Goal: Navigation & Orientation: Find specific page/section

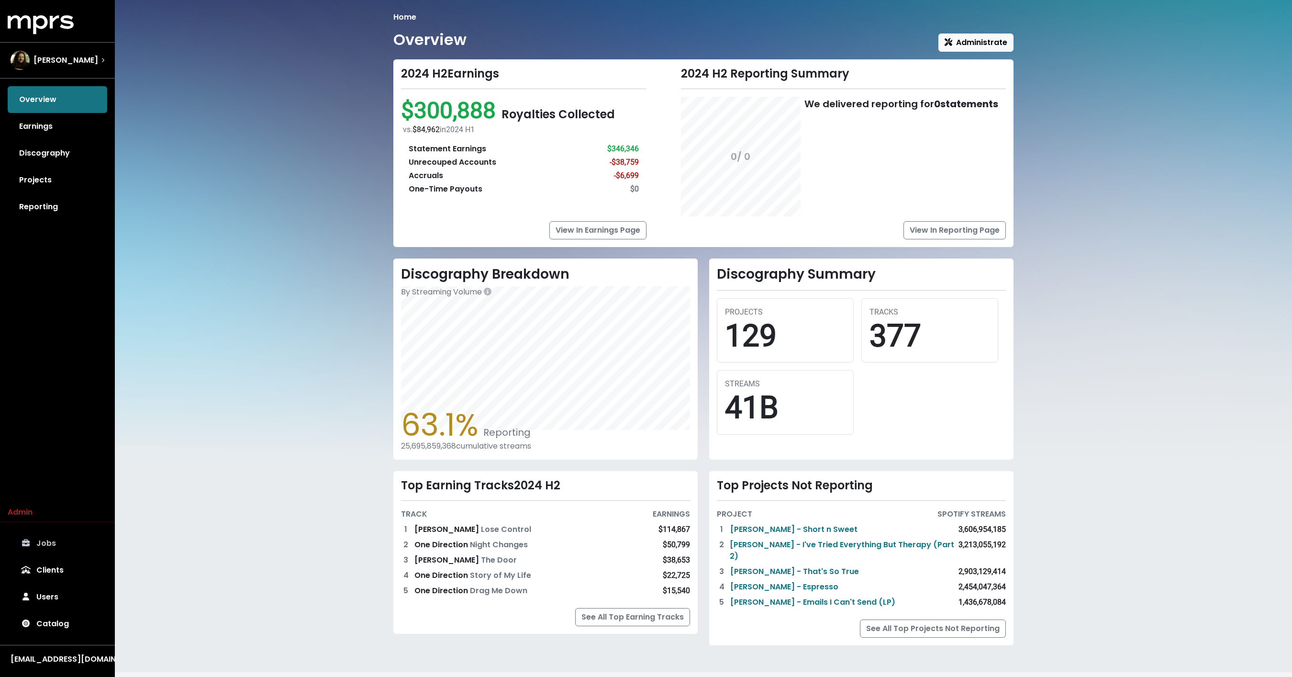
click at [82, 531] on link "Jobs" at bounding box center [58, 543] width 100 height 27
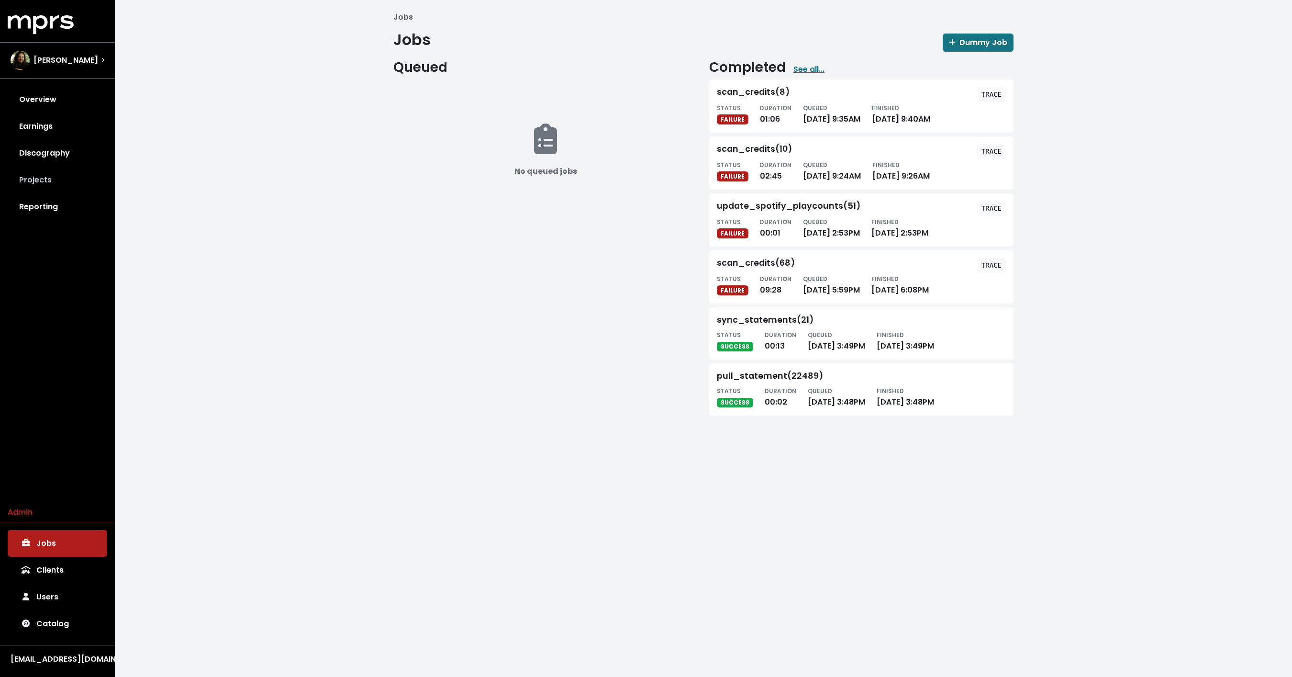
click at [42, 185] on link "Projects" at bounding box center [58, 180] width 100 height 27
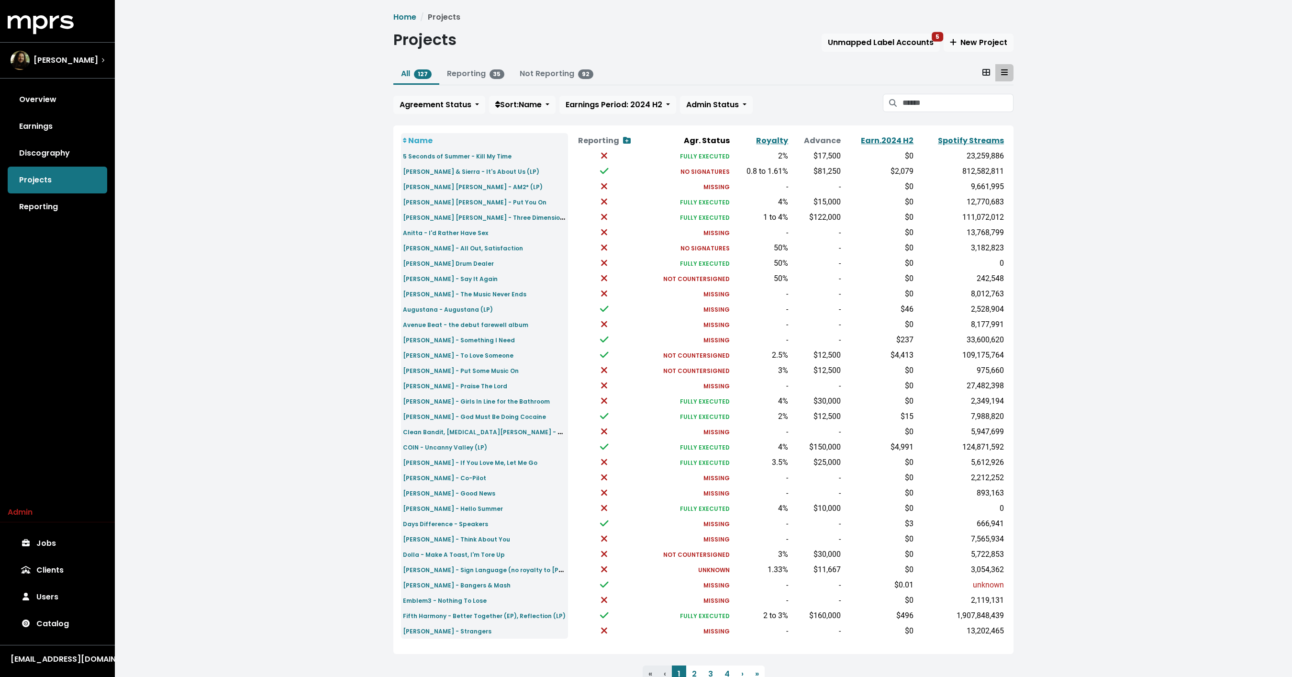
click at [255, 301] on div "Home Projects Projects Unmapped Label Accounts 5 New Project All 127 Reporting …" at bounding box center [703, 357] width 1177 height 715
